Goal: Download file/media

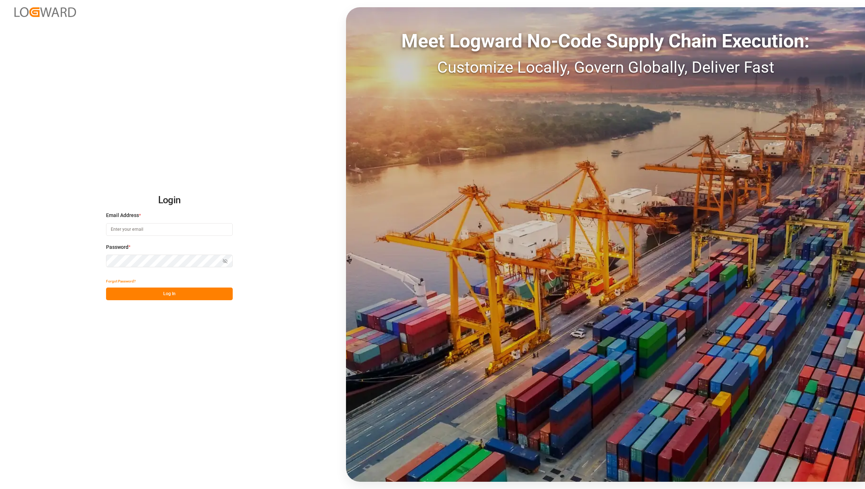
type input "[EMAIL_ADDRESS][DOMAIN_NAME]"
click at [161, 290] on button "Log In" at bounding box center [169, 294] width 127 height 13
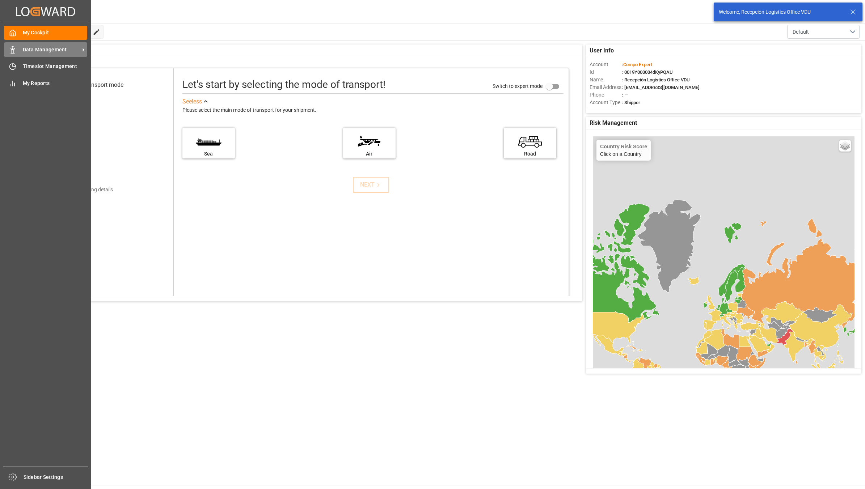
click at [20, 42] on div "Data Management Data Management" at bounding box center [45, 49] width 83 height 14
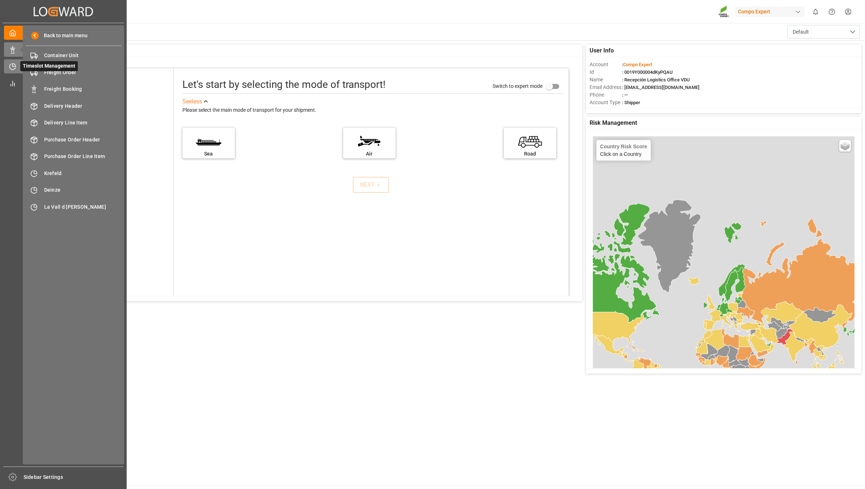
click at [12, 73] on div "Timeslot Management Timeslot Management" at bounding box center [63, 66] width 119 height 14
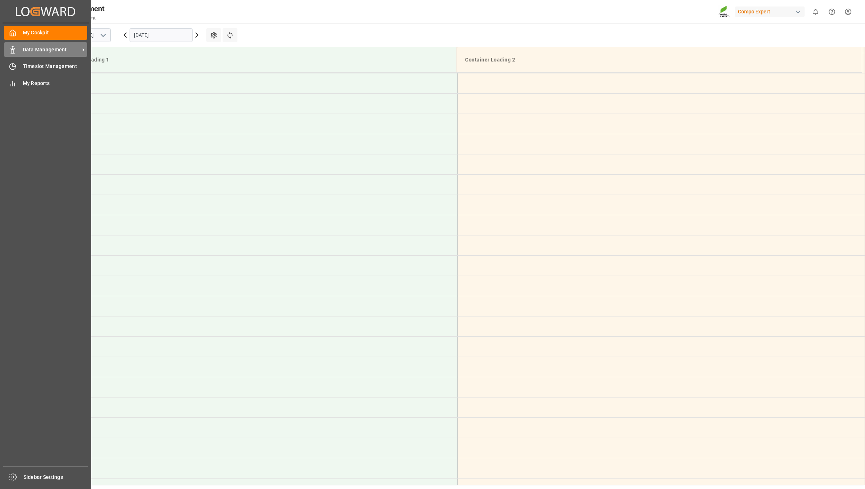
scroll to position [360, 0]
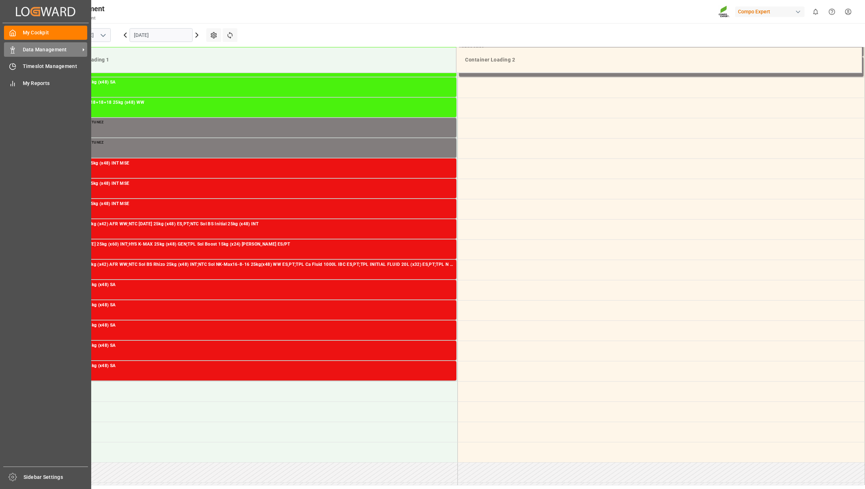
click at [24, 50] on span "Data Management" at bounding box center [51, 50] width 57 height 8
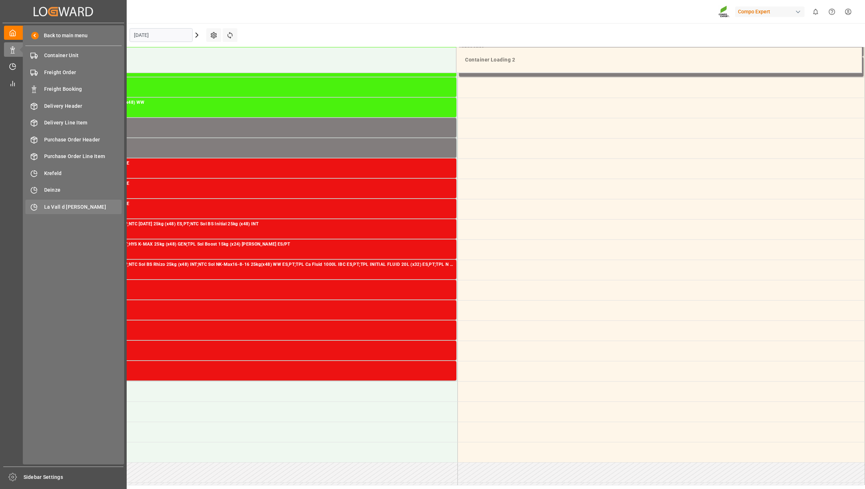
click at [69, 207] on span "La Vall d [PERSON_NAME]" at bounding box center [83, 207] width 78 height 8
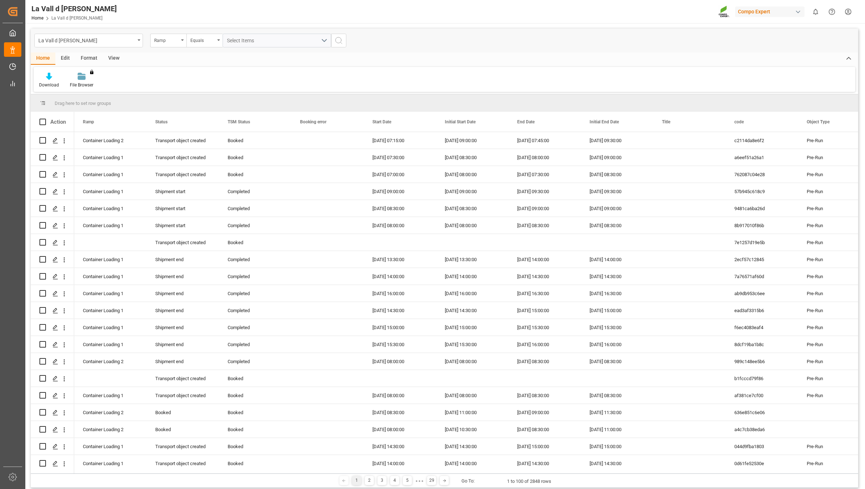
click at [113, 57] on div "View" at bounding box center [114, 58] width 22 height 12
click at [81, 83] on div "Standard Templates" at bounding box center [82, 85] width 36 height 7
click at [97, 104] on div "VDU Overview Carretileros" at bounding box center [101, 102] width 63 height 8
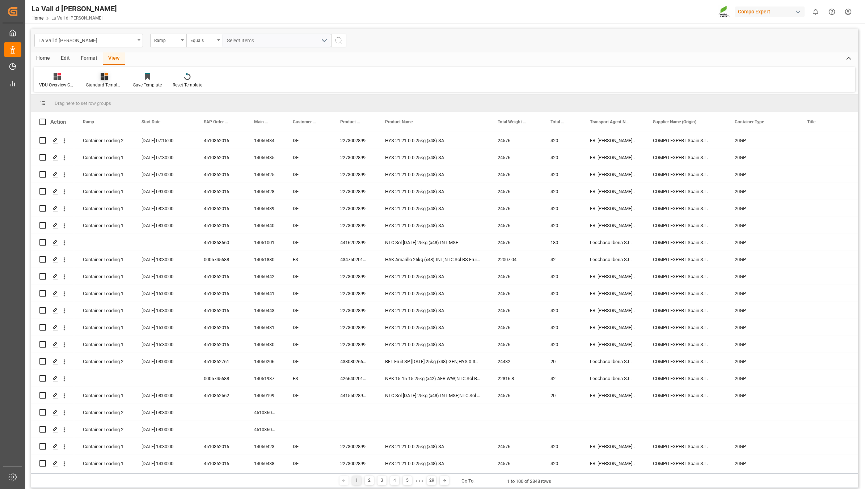
click at [95, 83] on div "Standard Templates" at bounding box center [104, 85] width 36 height 7
click at [116, 98] on div "VDU Overview Carretileros" at bounding box center [123, 102] width 63 height 8
click at [162, 42] on div "Ramp" at bounding box center [166, 39] width 25 height 8
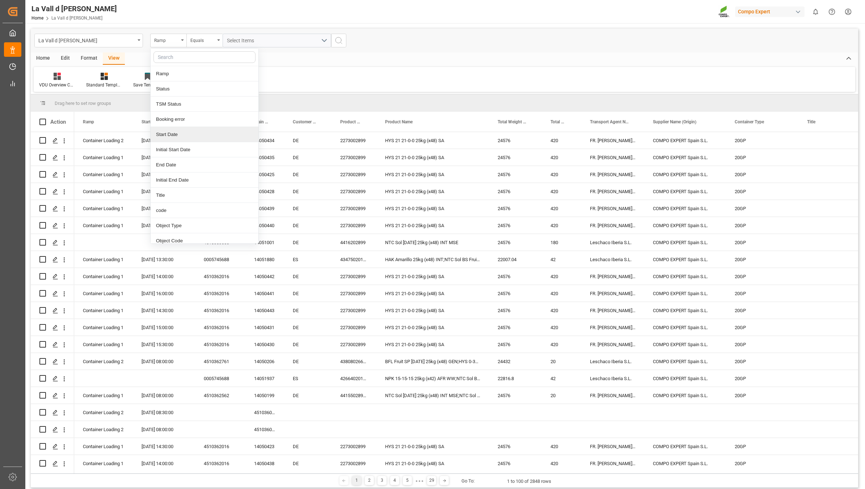
click at [178, 140] on div "Start Date" at bounding box center [205, 134] width 108 height 15
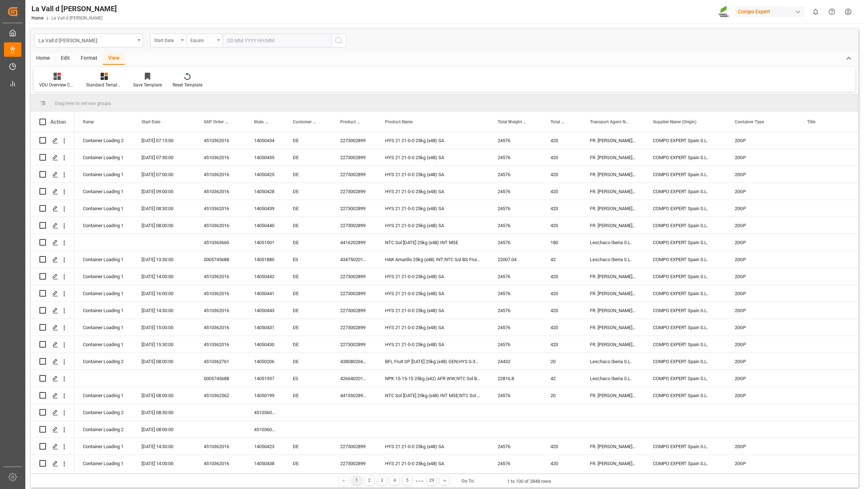
drag, startPoint x: 200, startPoint y: 40, endPoint x: 201, endPoint y: 44, distance: 4.1
click at [200, 41] on div "Equals" at bounding box center [202, 39] width 25 height 8
click at [221, 135] on div "In range" at bounding box center [241, 134] width 108 height 15
drag, startPoint x: 256, startPoint y: 38, endPoint x: 256, endPoint y: 42, distance: 4.0
click at [256, 38] on input "text" at bounding box center [250, 41] width 54 height 14
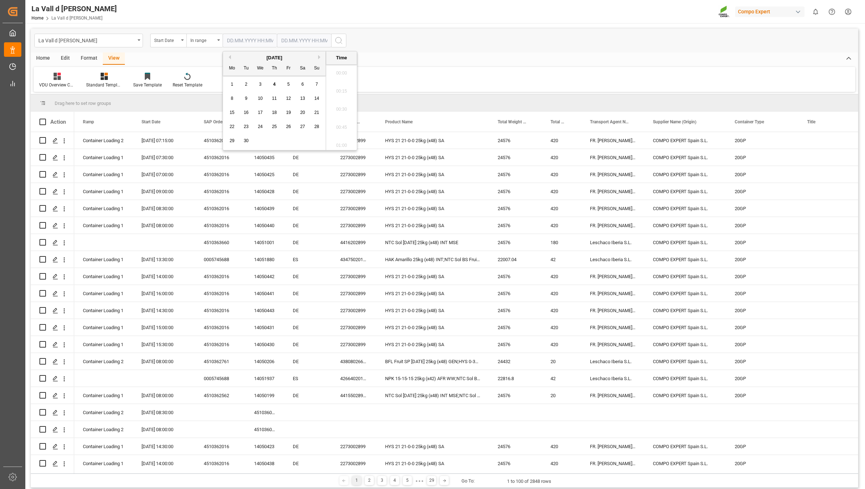
scroll to position [708, 0]
click at [293, 85] on div "1 2 3 4 5 6 7" at bounding box center [274, 84] width 99 height 14
click at [288, 84] on span "5" at bounding box center [288, 84] width 3 height 5
type input "[DATE] 00:00"
click at [301, 42] on input "text" at bounding box center [304, 41] width 54 height 14
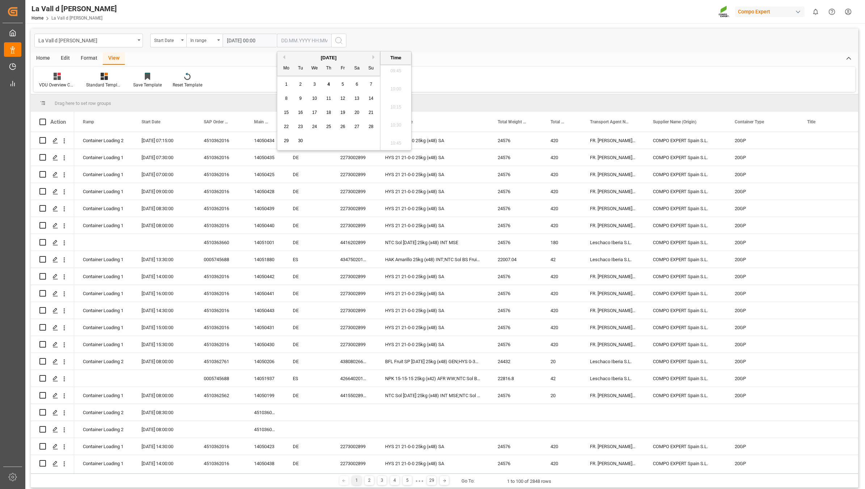
click at [343, 86] on span "5" at bounding box center [343, 84] width 3 height 5
type input "[DATE] 00:00"
click at [340, 41] on icon "search button" at bounding box center [338, 40] width 9 height 9
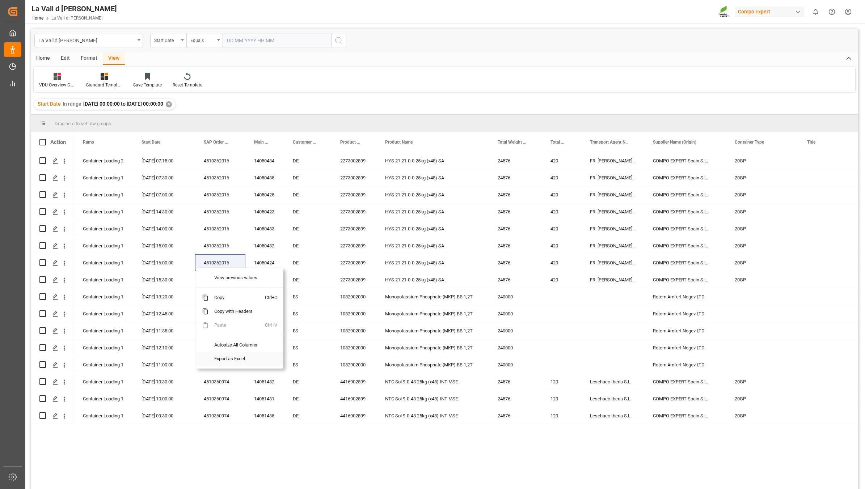
click at [234, 362] on span "Export as Excel" at bounding box center [236, 359] width 56 height 14
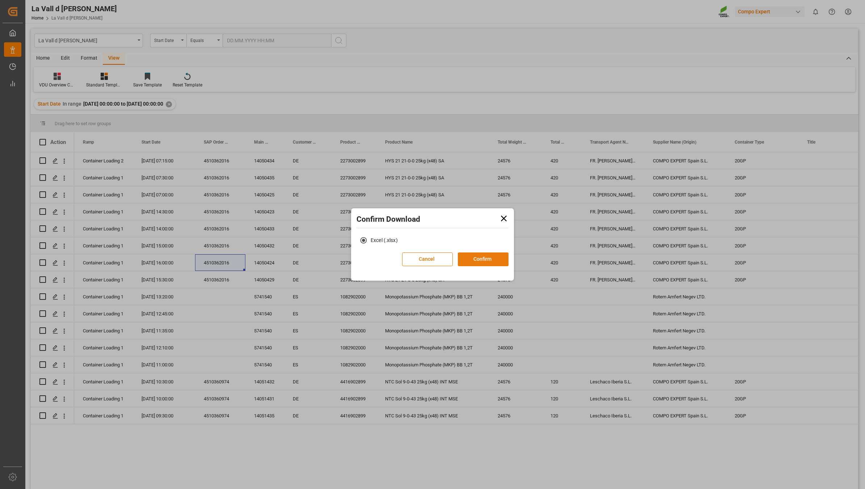
click at [470, 256] on button "Confirm" at bounding box center [483, 260] width 51 height 14
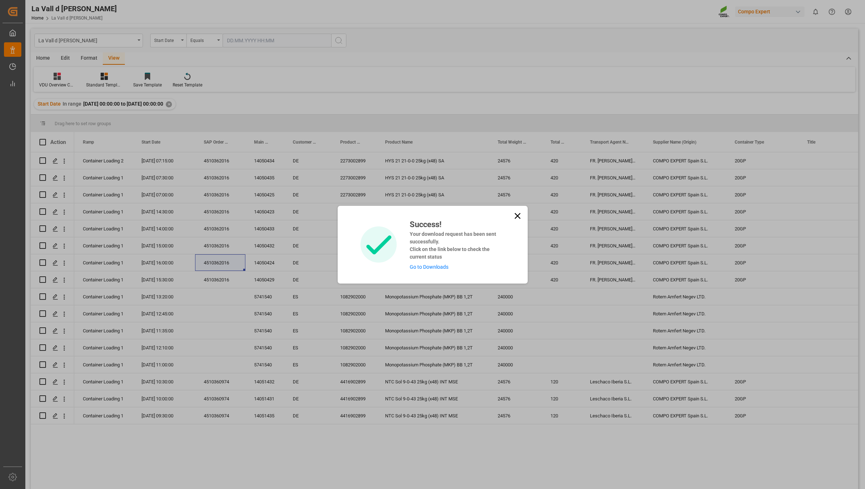
click at [433, 267] on link "Go to Downloads" at bounding box center [429, 267] width 39 height 6
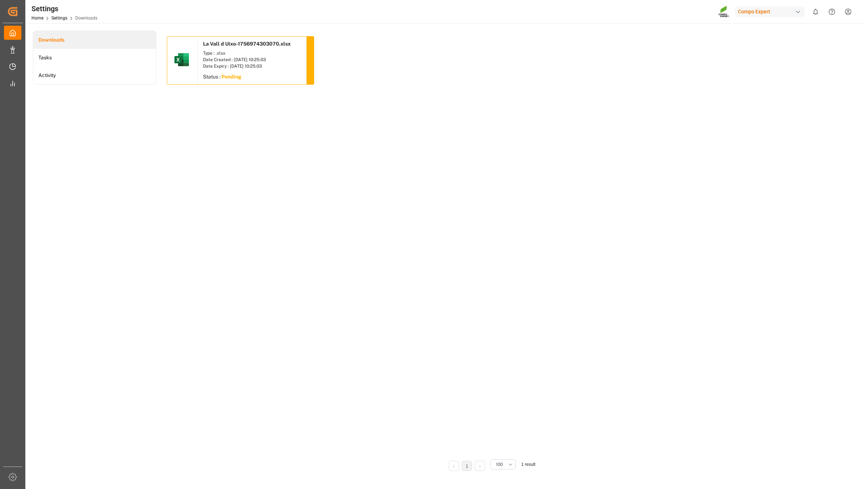
click at [506, 373] on div "La Vall d Uixo-1756974303070.xlsx Type : .xlsx Date Created : [DATE] 10:25:03 D…" at bounding box center [490, 244] width 647 height 417
click at [407, 142] on div "La Vall d Uixo-1756974303070.xlsx Type : .xlsx Date Created : [DATE] 10:25:03 D…" at bounding box center [490, 244] width 647 height 417
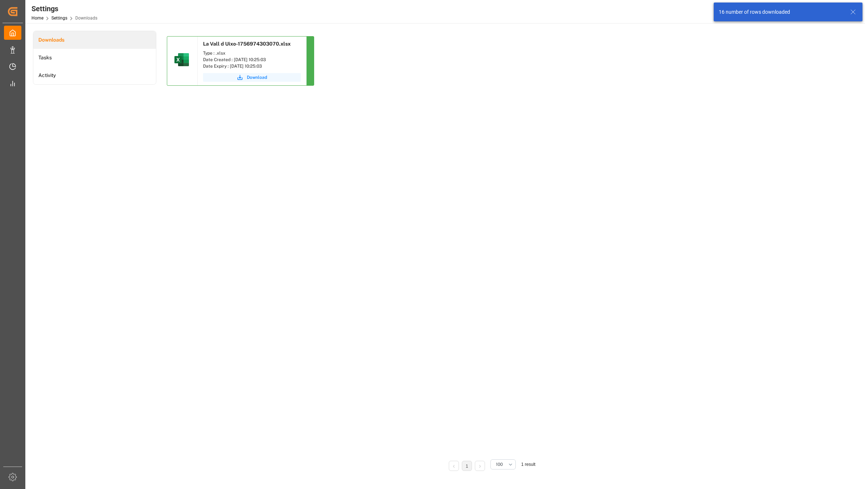
click at [301, 177] on div "La Vall d Uixo-1756974303070.xlsx Type : .xlsx Date Created : [DATE] 10:25:03 D…" at bounding box center [490, 244] width 647 height 417
click at [264, 81] on button "Download" at bounding box center [252, 77] width 98 height 9
